Goal: Task Accomplishment & Management: Manage account settings

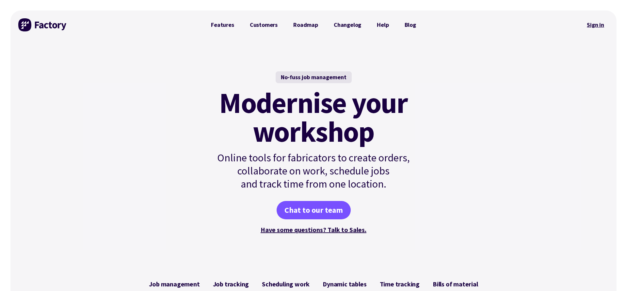
click at [594, 23] on link "Sign in" at bounding box center [596, 24] width 26 height 15
